Goal: Check status: Check status

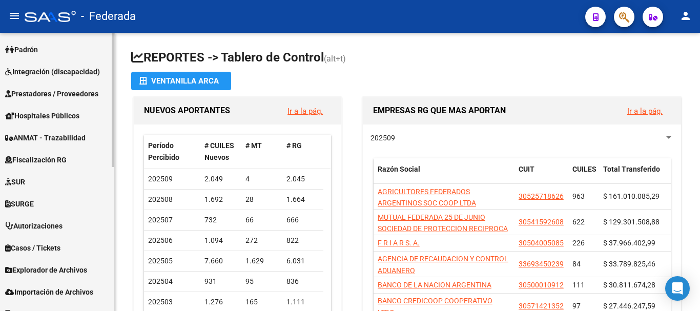
scroll to position [299, 0]
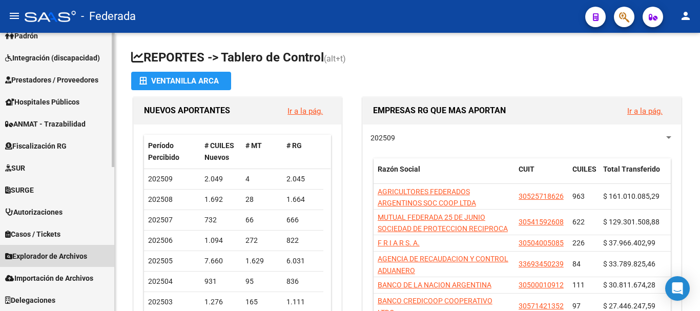
click at [54, 258] on span "Explorador de Archivos" at bounding box center [46, 256] width 82 height 11
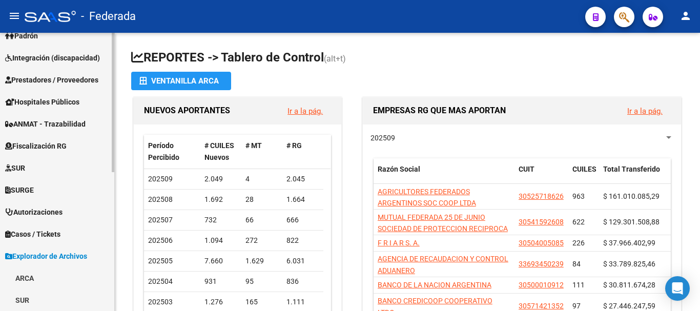
scroll to position [247, 0]
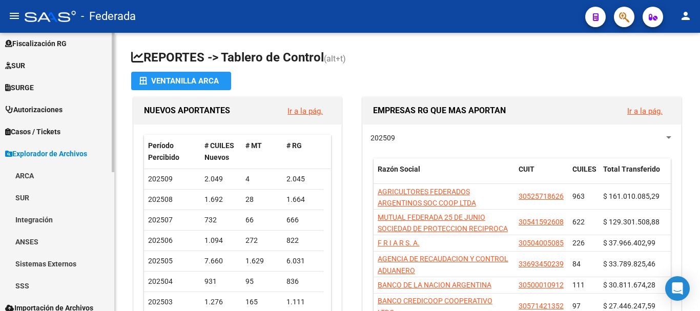
click at [23, 284] on link "SSS" at bounding box center [57, 286] width 114 height 22
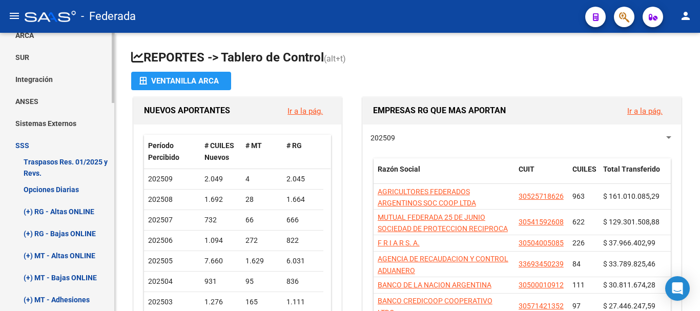
scroll to position [401, 0]
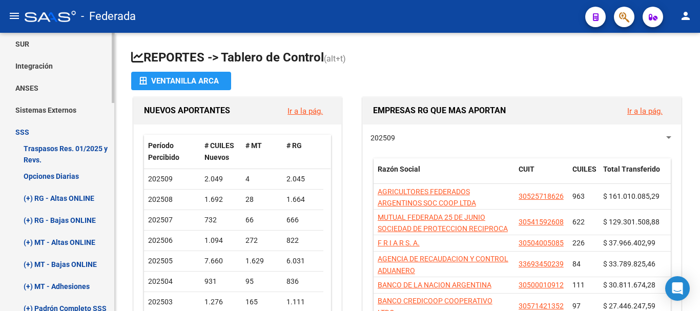
click at [56, 177] on link "Opciones Diarias" at bounding box center [57, 176] width 114 height 22
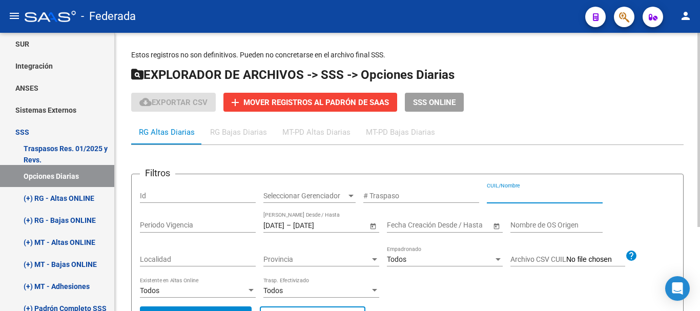
click at [494, 195] on input "CUIL/Nombre" at bounding box center [545, 196] width 116 height 9
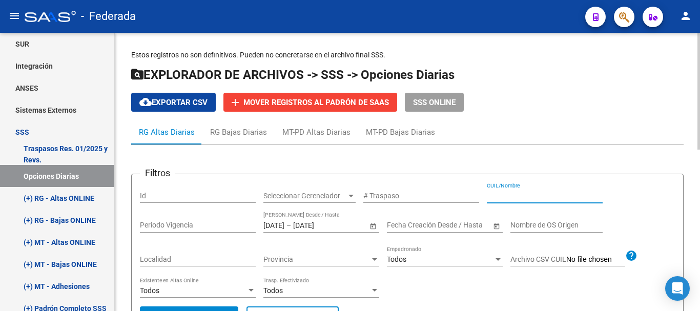
paste input "20-36879570-5"
click at [531, 193] on input "20-36879570-5" at bounding box center [545, 196] width 116 height 9
click at [497, 198] on input "20-368795705" at bounding box center [545, 196] width 116 height 9
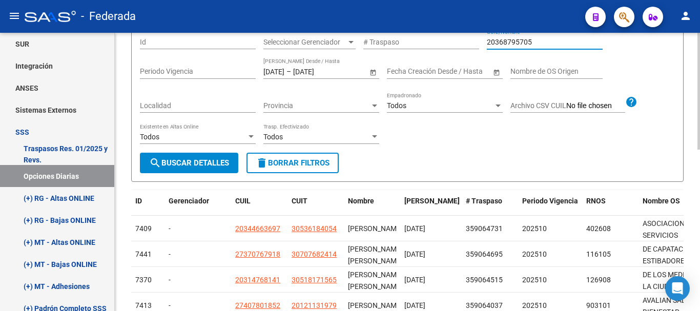
scroll to position [102, 0]
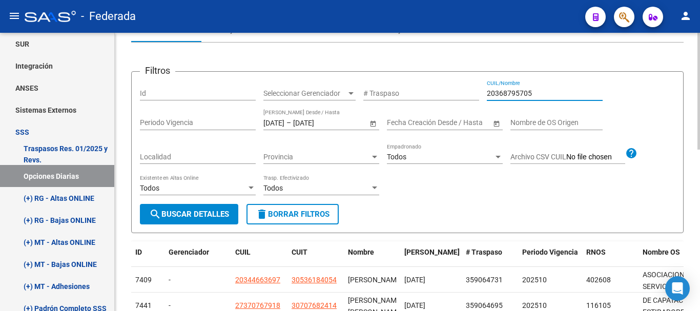
type input "20368795705"
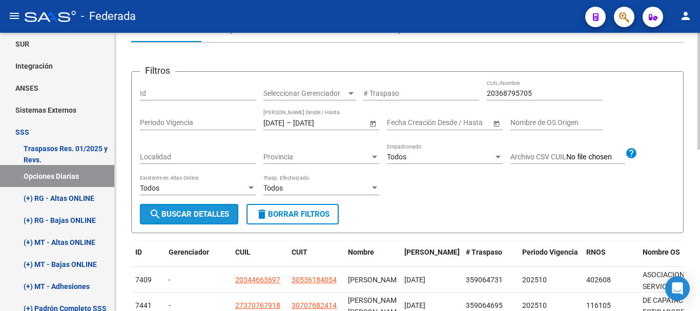
click at [208, 214] on span "search Buscar Detalles" at bounding box center [189, 214] width 80 height 9
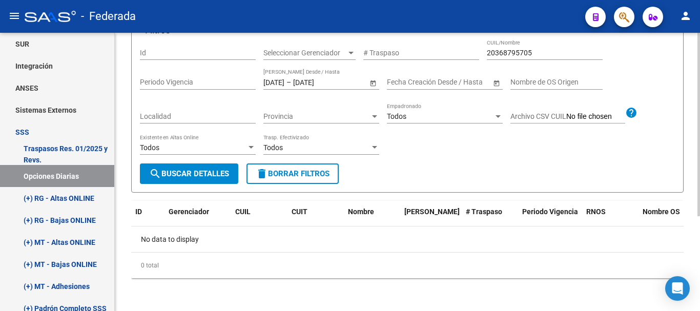
scroll to position [0, 0]
